Goal: Information Seeking & Learning: Learn about a topic

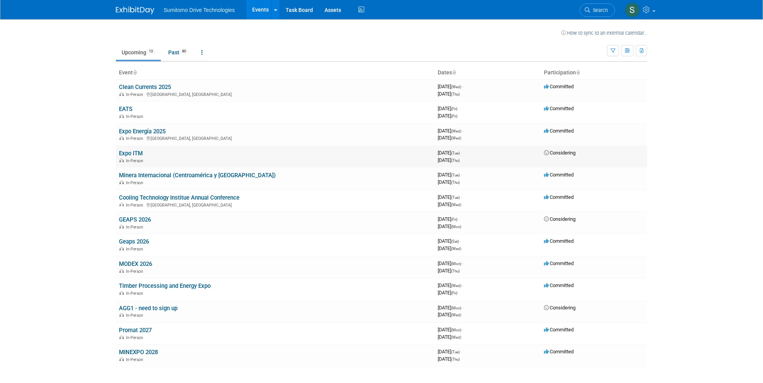
click at [130, 155] on link "Expo ITM" at bounding box center [131, 153] width 24 height 7
click at [153, 87] on link "Clean Currents 2025" at bounding box center [145, 87] width 52 height 7
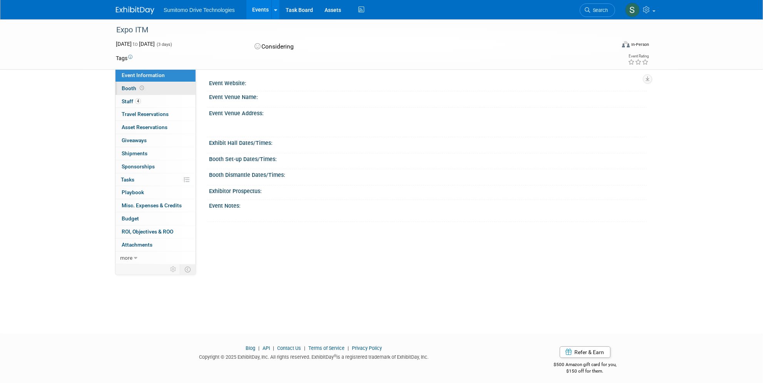
click at [149, 88] on link "Booth" at bounding box center [156, 88] width 80 height 13
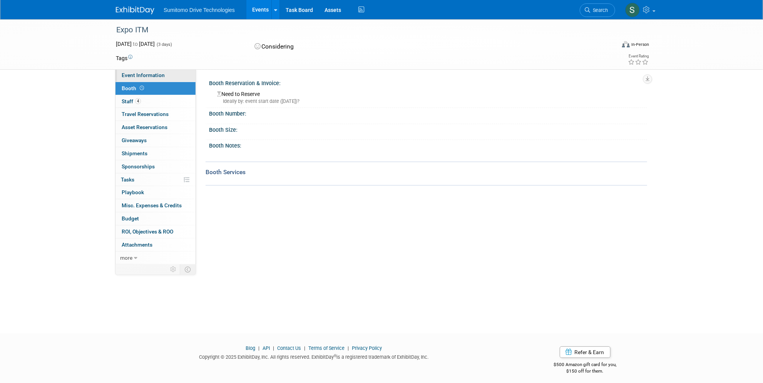
click at [154, 79] on link "Event Information" at bounding box center [156, 75] width 80 height 13
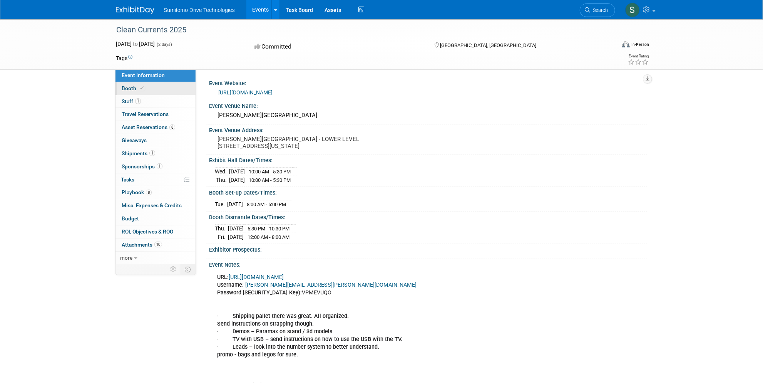
click at [145, 91] on link "Booth" at bounding box center [156, 88] width 80 height 13
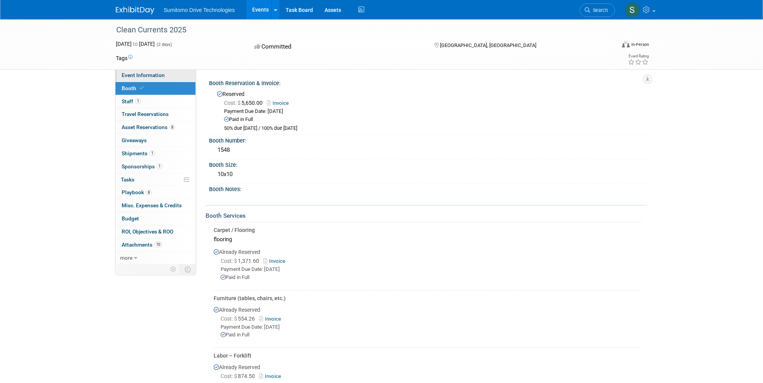
click at [154, 77] on span "Event Information" at bounding box center [143, 75] width 43 height 6
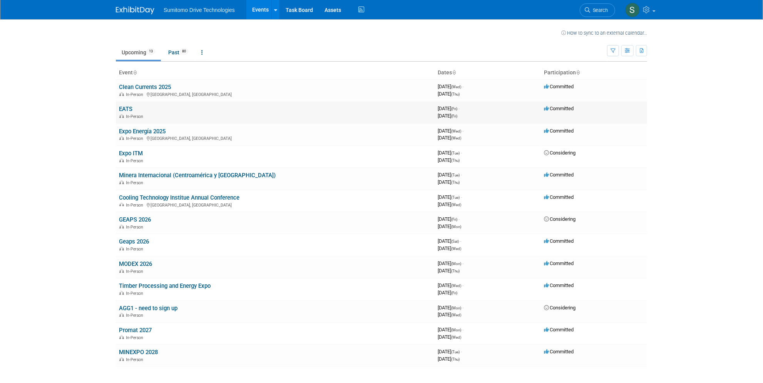
click at [126, 110] on link "EATS" at bounding box center [125, 109] width 13 height 7
click at [201, 198] on link "Cooling Technology Institue Annual Conference" at bounding box center [179, 197] width 121 height 7
click at [140, 241] on link "Geaps 2026" at bounding box center [134, 241] width 30 height 7
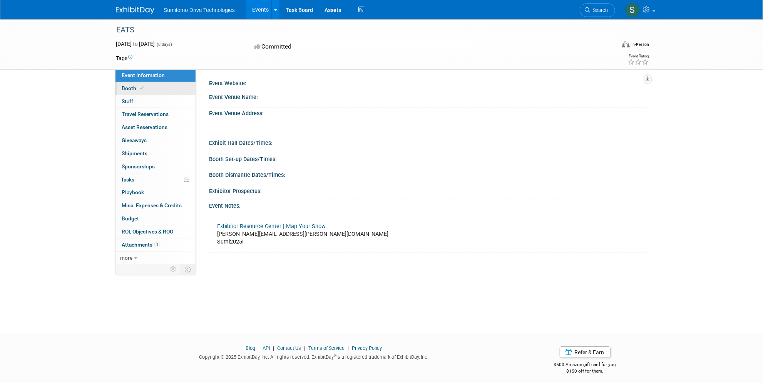
click at [139, 91] on span at bounding box center [141, 88] width 7 height 6
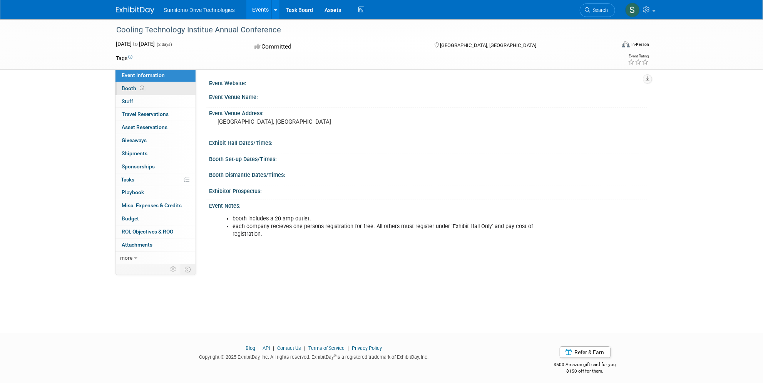
click at [136, 89] on span "Booth" at bounding box center [134, 88] width 24 height 6
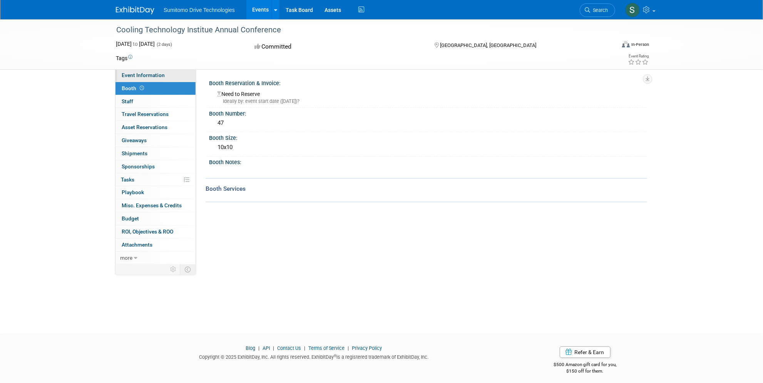
click at [138, 77] on span "Event Information" at bounding box center [143, 75] width 43 height 6
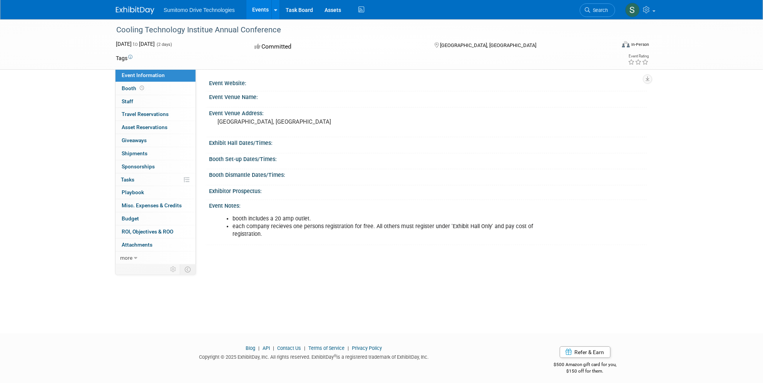
click at [205, 29] on div "Cooling Technology Institue Annual Conference" at bounding box center [359, 30] width 490 height 14
copy div "Cooling Technology Institue Annual Conference"
click at [259, 119] on pre "[GEOGRAPHIC_DATA], [GEOGRAPHIC_DATA]" at bounding box center [301, 121] width 166 height 7
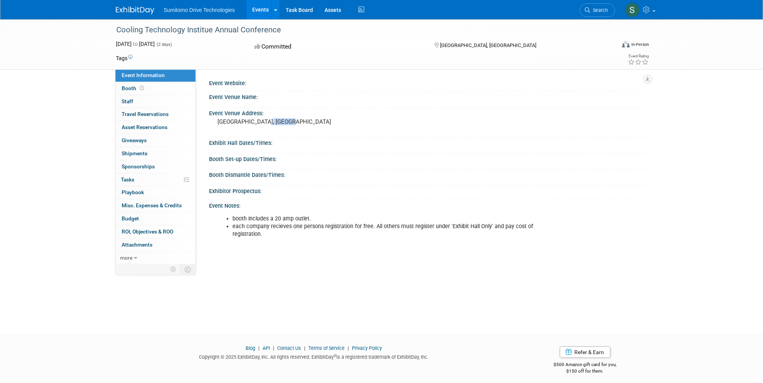
click at [259, 119] on pre "[GEOGRAPHIC_DATA], [GEOGRAPHIC_DATA]" at bounding box center [301, 121] width 166 height 7
copy div "[GEOGRAPHIC_DATA], [GEOGRAPHIC_DATA]"
click at [226, 29] on div "Cooling Technology Institue Annual Conference" at bounding box center [359, 30] width 490 height 14
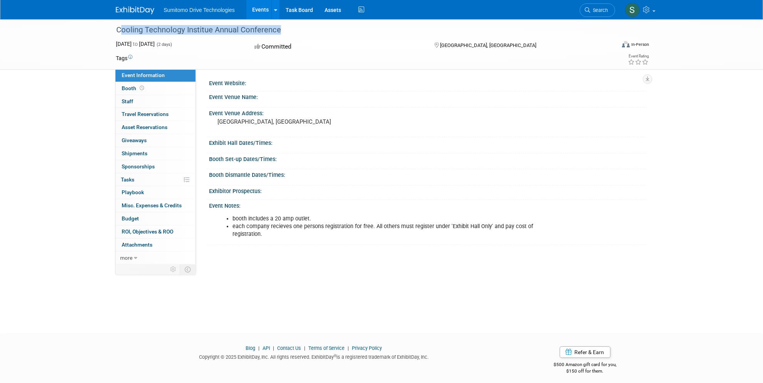
click at [225, 29] on div "Cooling Technology Institue Annual Conference" at bounding box center [359, 30] width 490 height 14
copy div "Cooling Technology Institue Annual Conference"
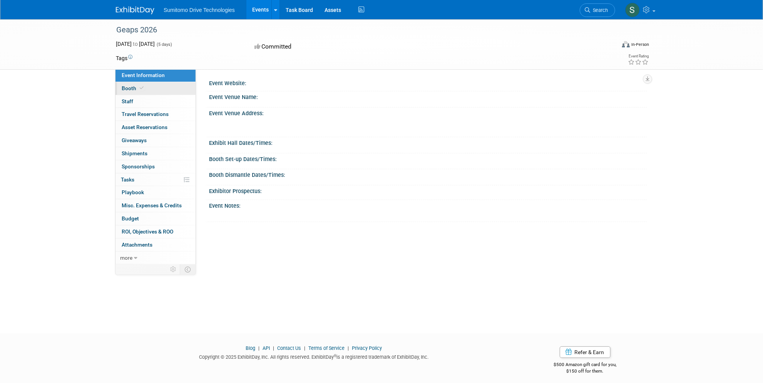
click at [136, 87] on span "Booth" at bounding box center [133, 88] width 23 height 6
